Goal: Navigation & Orientation: Find specific page/section

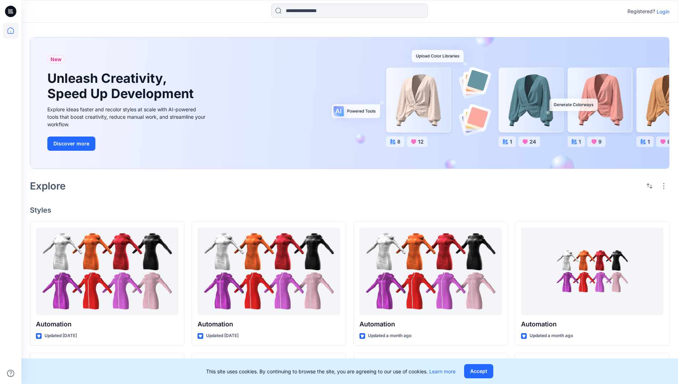
click at [661, 11] on p "Login" at bounding box center [663, 11] width 13 height 7
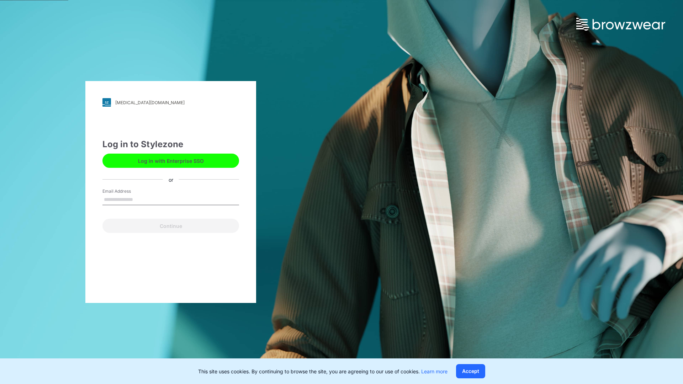
click at [141, 199] on input "Email Address" at bounding box center [170, 200] width 137 height 11
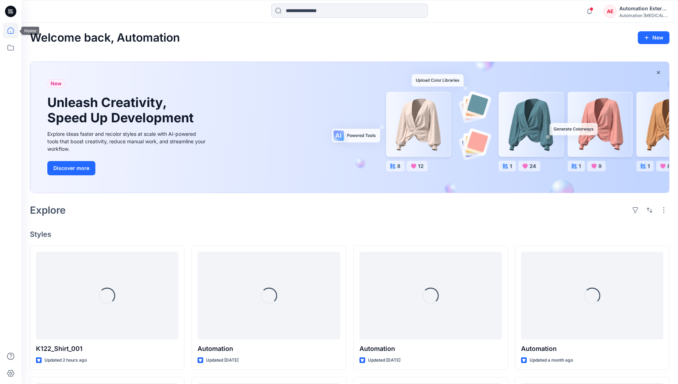
click at [14, 31] on icon at bounding box center [10, 30] width 6 height 6
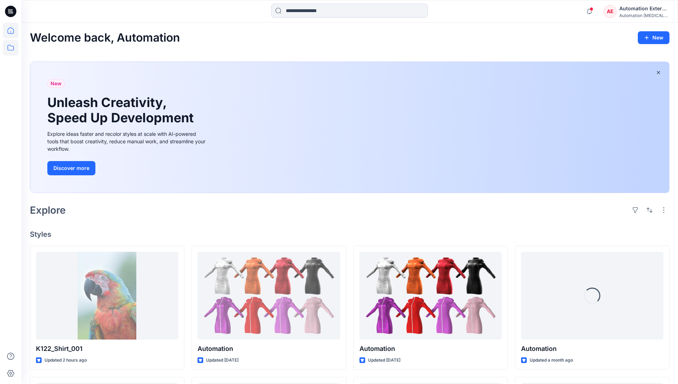
click at [13, 48] on icon at bounding box center [11, 48] width 16 height 16
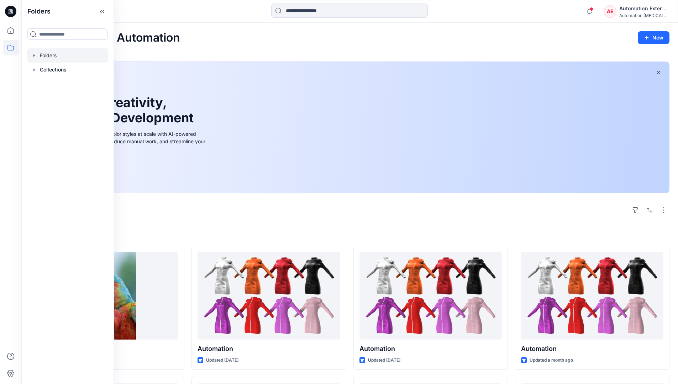
click at [64, 56] on div at bounding box center [67, 55] width 81 height 14
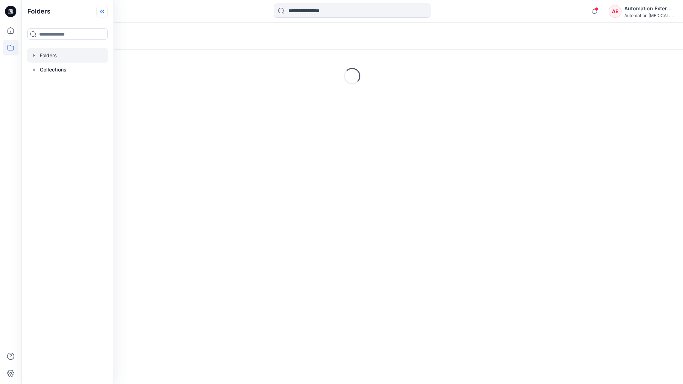
click at [102, 14] on icon at bounding box center [101, 12] width 11 height 12
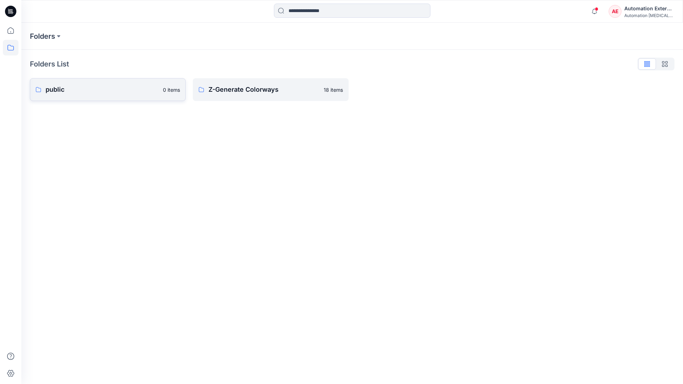
click at [78, 90] on p "public" at bounding box center [102, 90] width 113 height 10
